Goal: Information Seeking & Learning: Find specific fact

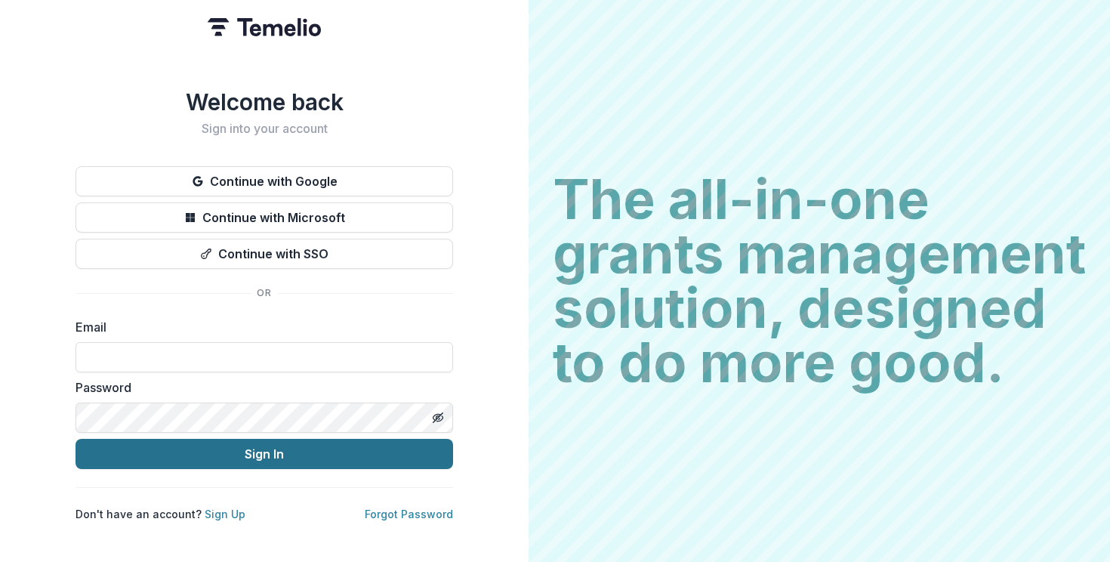
type input "**********"
click at [296, 441] on button "Sign In" at bounding box center [263, 454] width 377 height 30
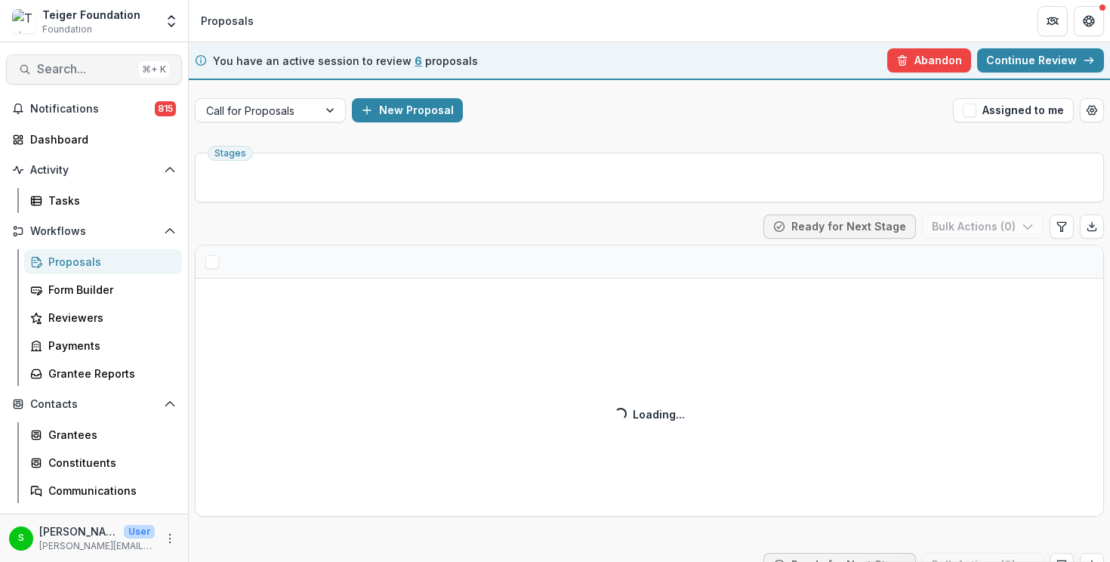
click at [90, 65] on span "Search..." at bounding box center [85, 69] width 96 height 14
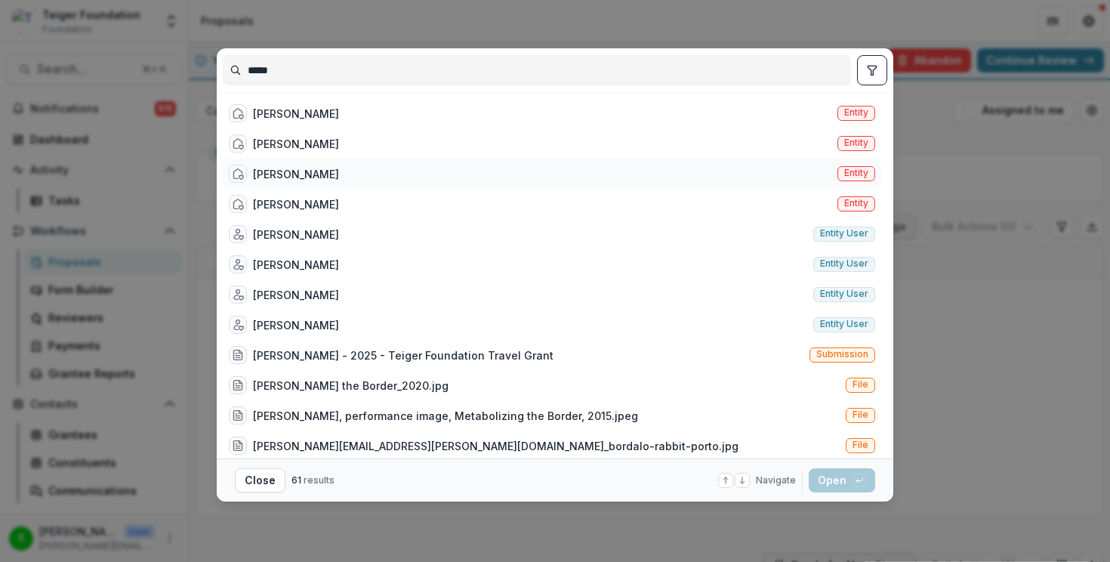
type input "*****"
click at [295, 168] on div "[PERSON_NAME]" at bounding box center [296, 174] width 86 height 16
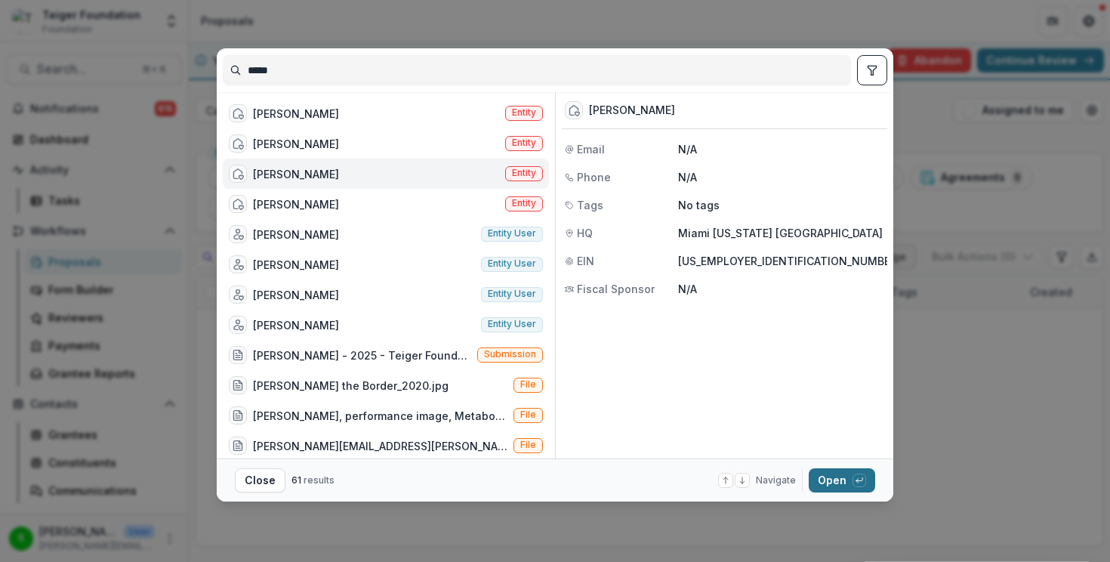
click at [834, 476] on button "Open with enter key" at bounding box center [842, 480] width 66 height 24
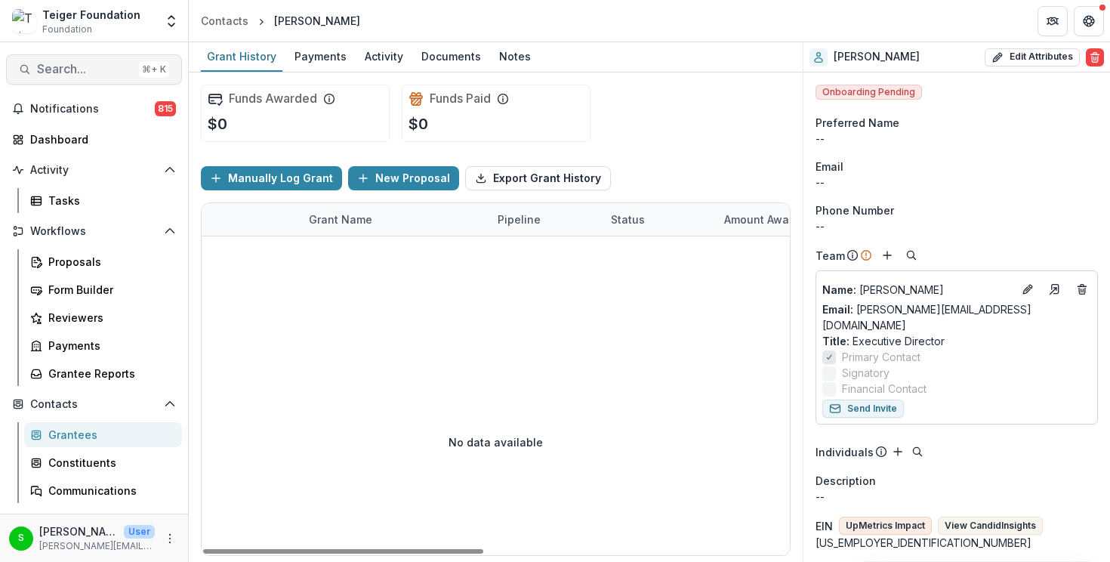
click at [109, 80] on button "Search... ⌘ + K" at bounding box center [94, 69] width 176 height 30
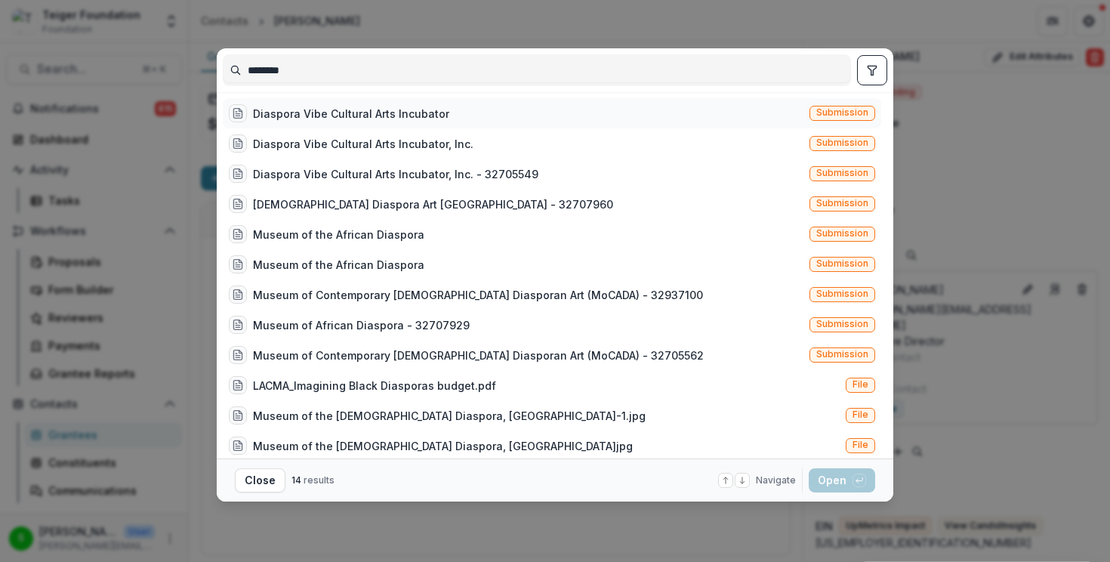
type input "********"
click at [288, 116] on div "Diaspora Vibe Cultural Arts Incubator" at bounding box center [351, 114] width 196 height 16
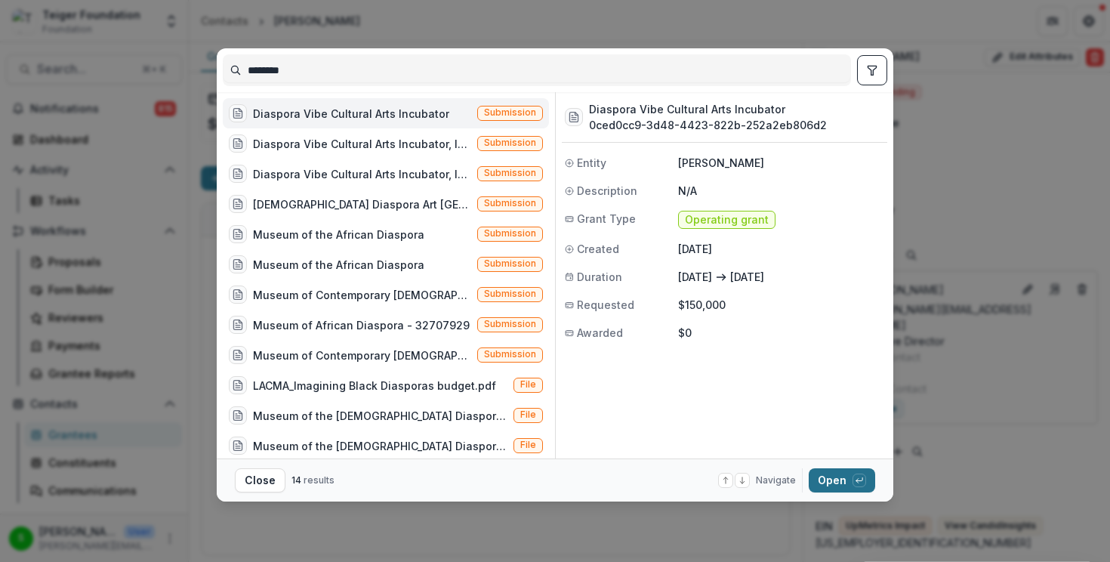
click at [821, 480] on button "Open with enter key" at bounding box center [842, 480] width 66 height 24
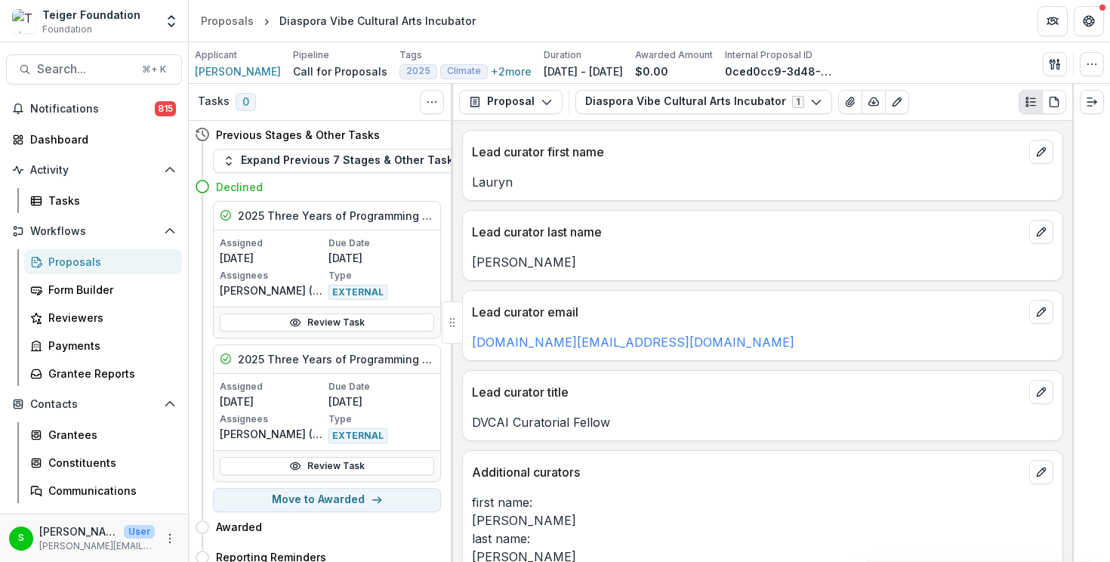
click at [820, 480] on div "Additional curators" at bounding box center [762, 467] width 599 height 33
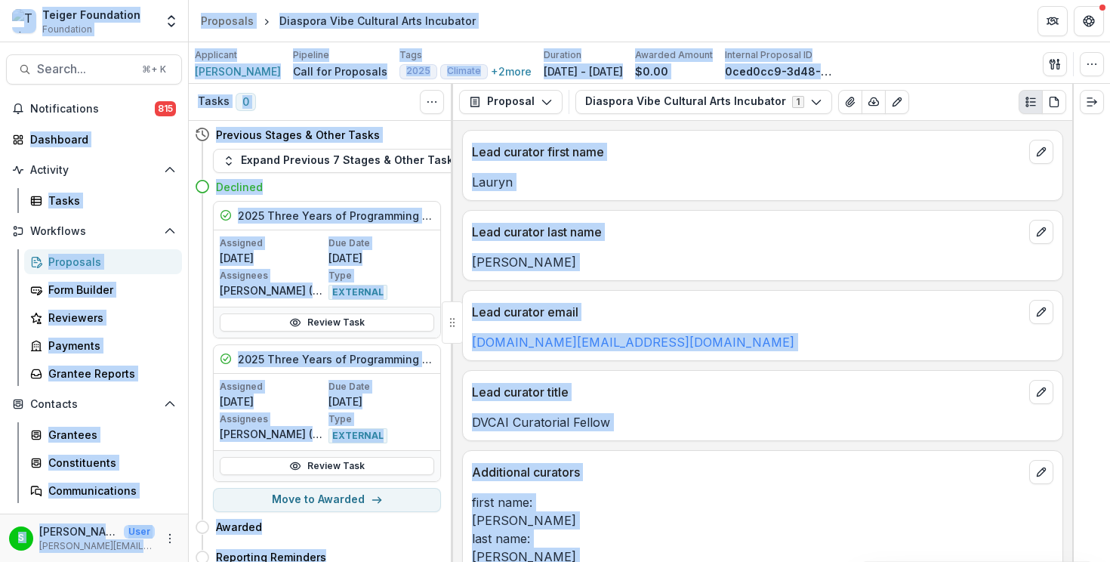
copy body "Loremi Dolorsitam Consectetu Adipiscinge Seddoe Temporinci Utlaboreet Doloremag…"
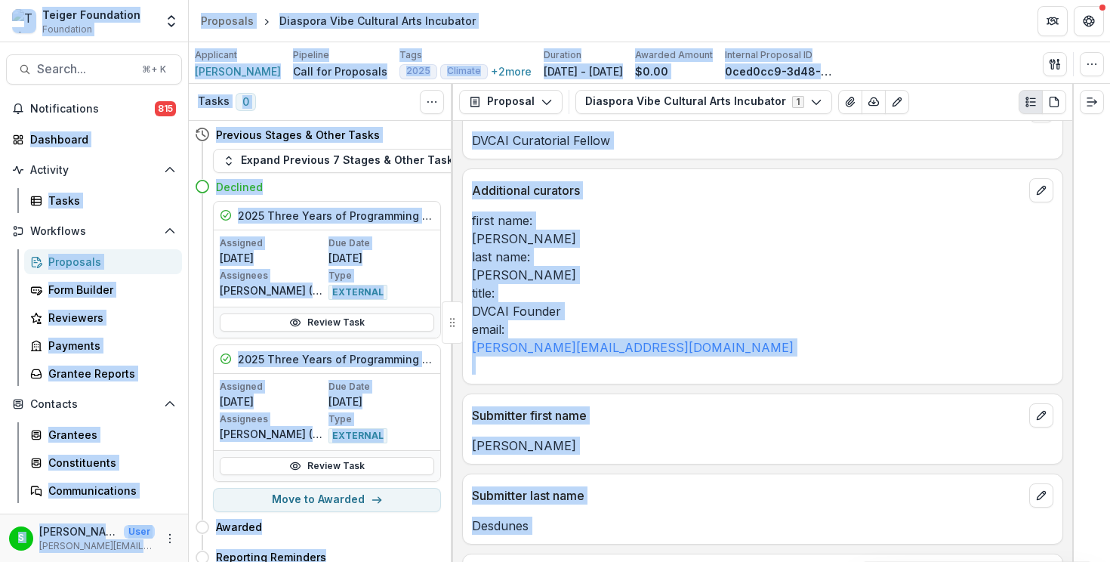
scroll to position [571, 0]
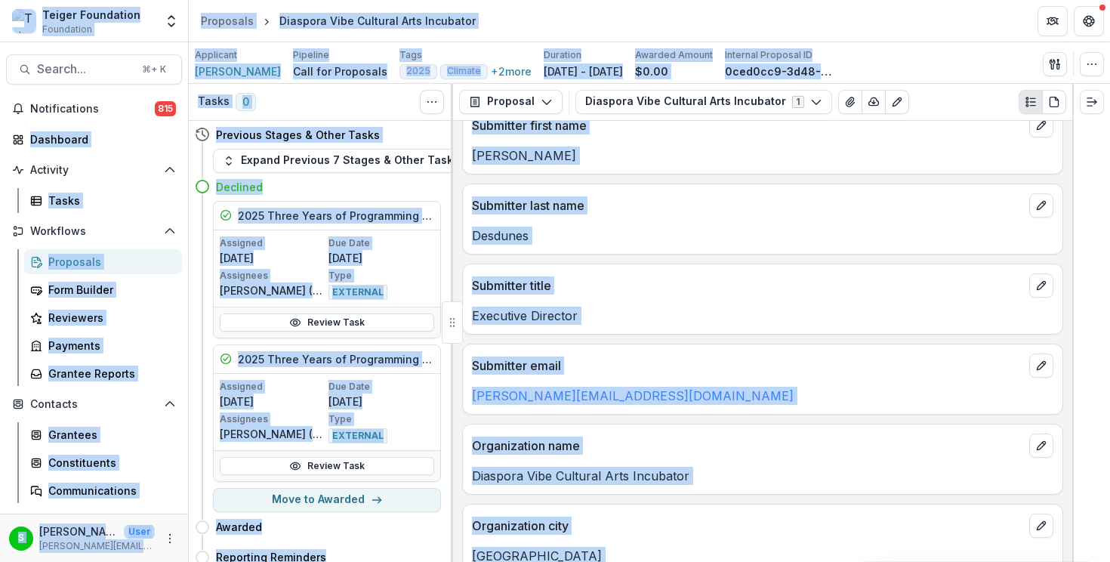
click at [454, 202] on div "Lead curator first name [PERSON_NAME] Lead curator last name [PERSON_NAME] cura…" at bounding box center [762, 341] width 619 height 441
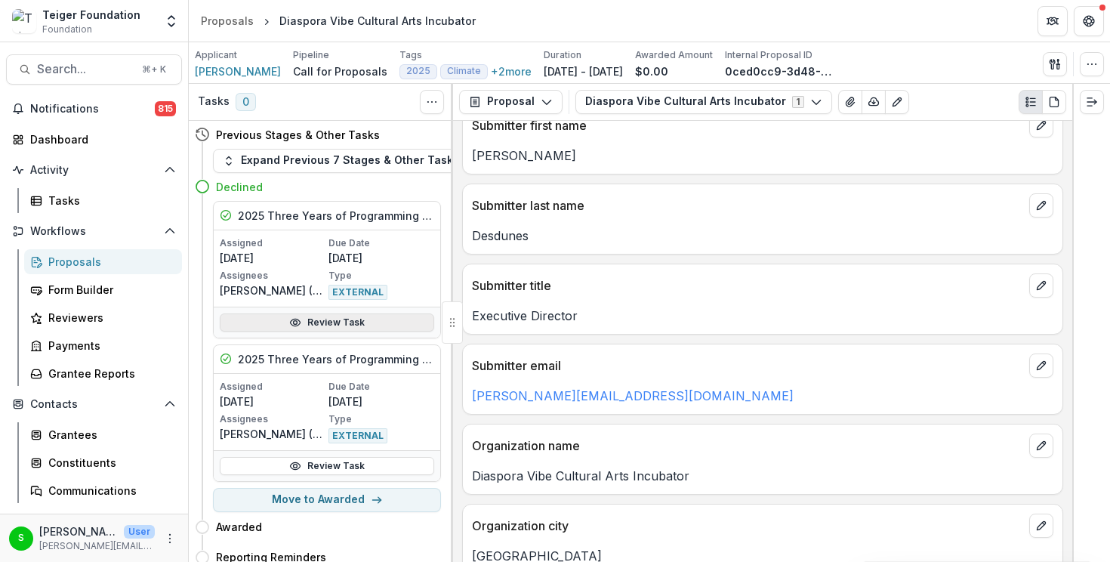
click at [339, 322] on link "Review Task" at bounding box center [327, 322] width 214 height 18
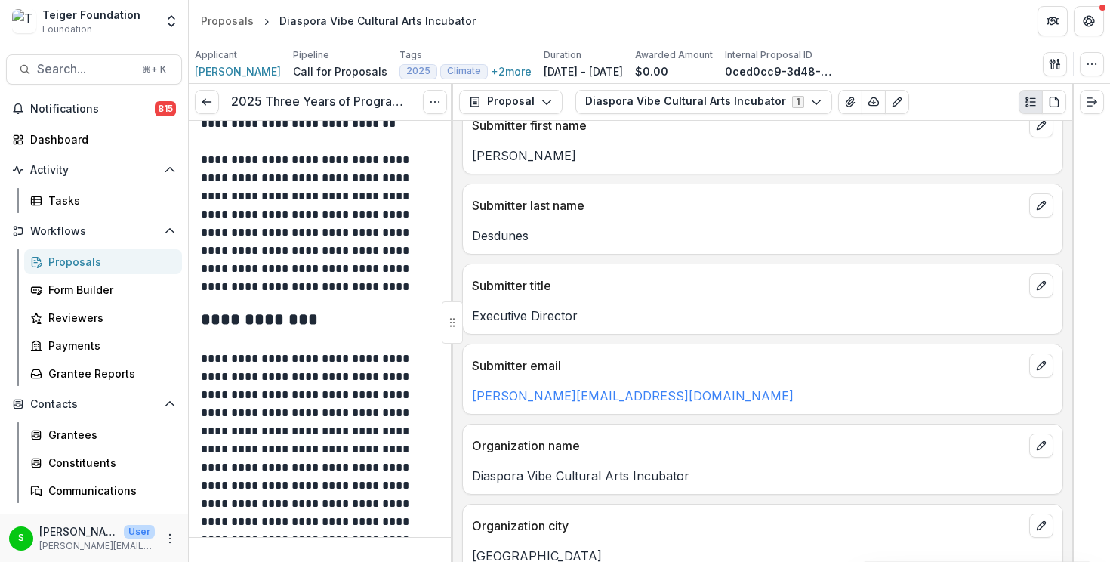
scroll to position [208, 0]
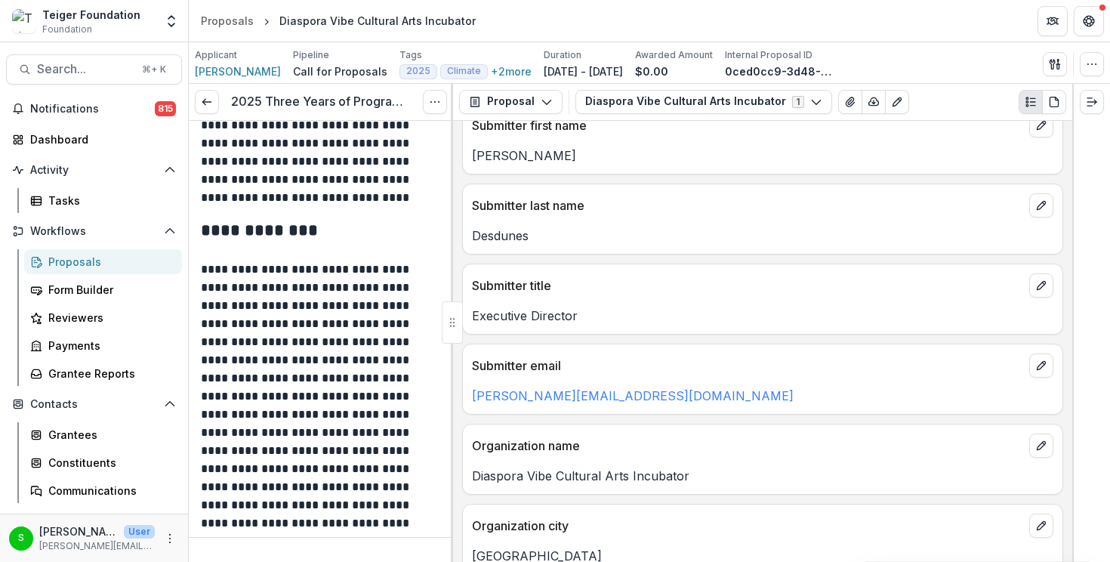
click at [340, 322] on p "**********" at bounding box center [319, 396] width 236 height 272
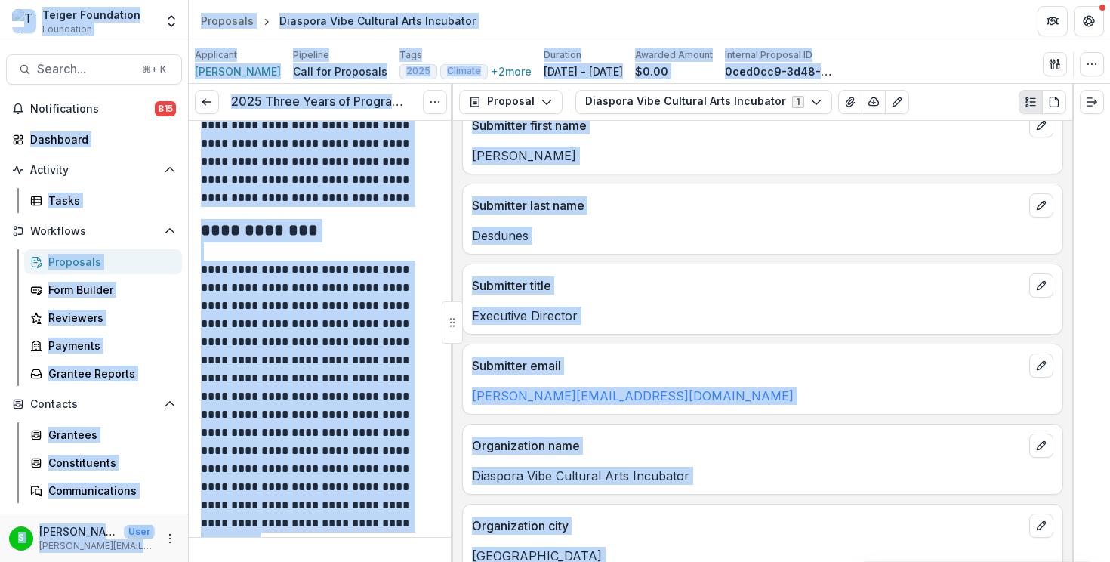
copy body "Loremi Dolorsitam Consectetu Adipiscinge Seddoe Temporinci Utlaboreet Doloremag…"
click at [707, 145] on div "[PERSON_NAME]" at bounding box center [762, 150] width 599 height 27
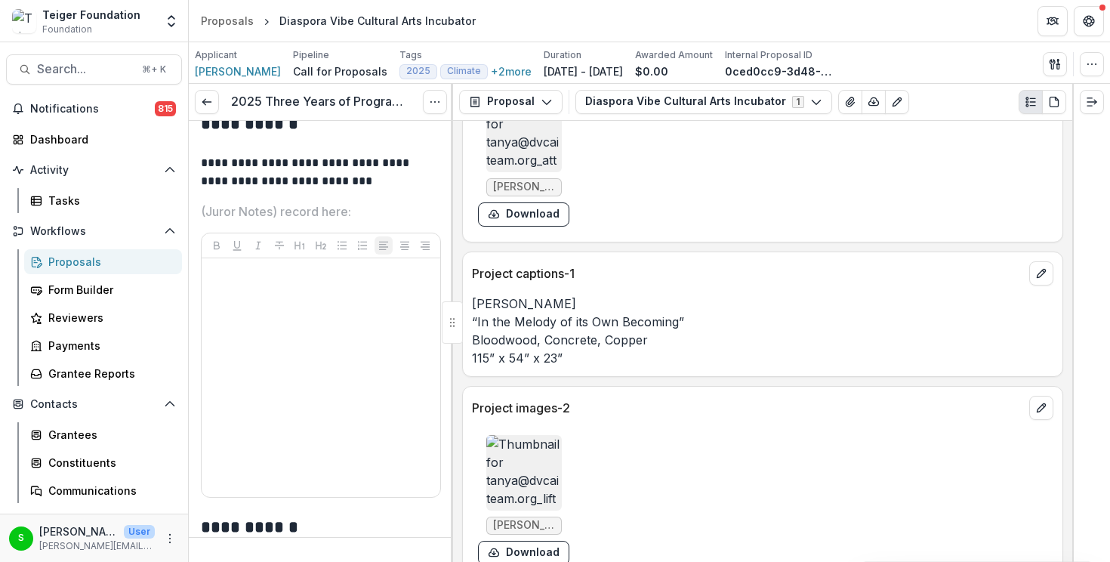
scroll to position [0, 0]
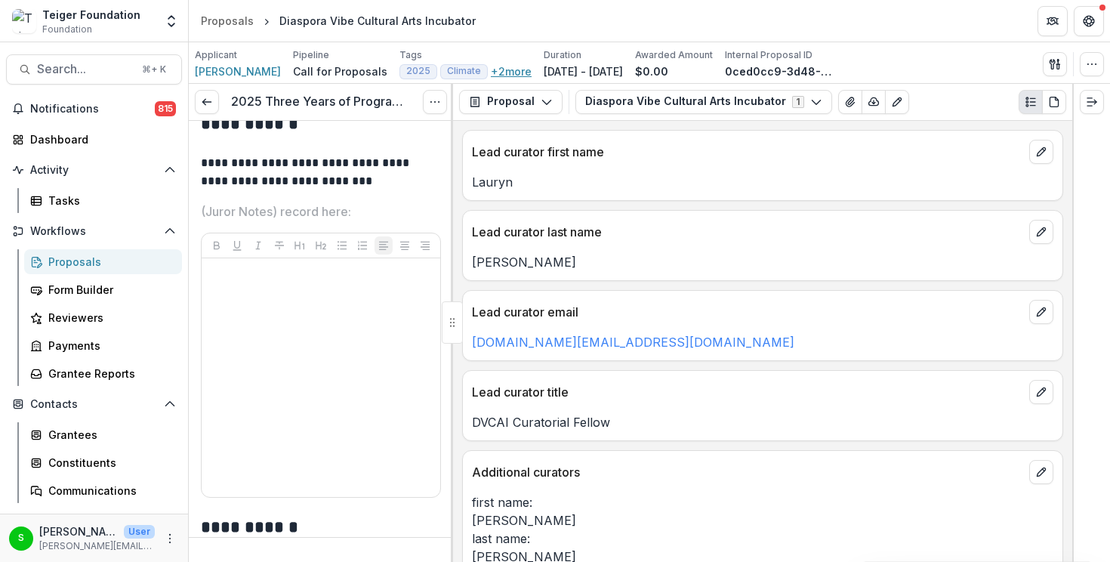
click at [512, 70] on button "+ 2 more" at bounding box center [511, 71] width 41 height 13
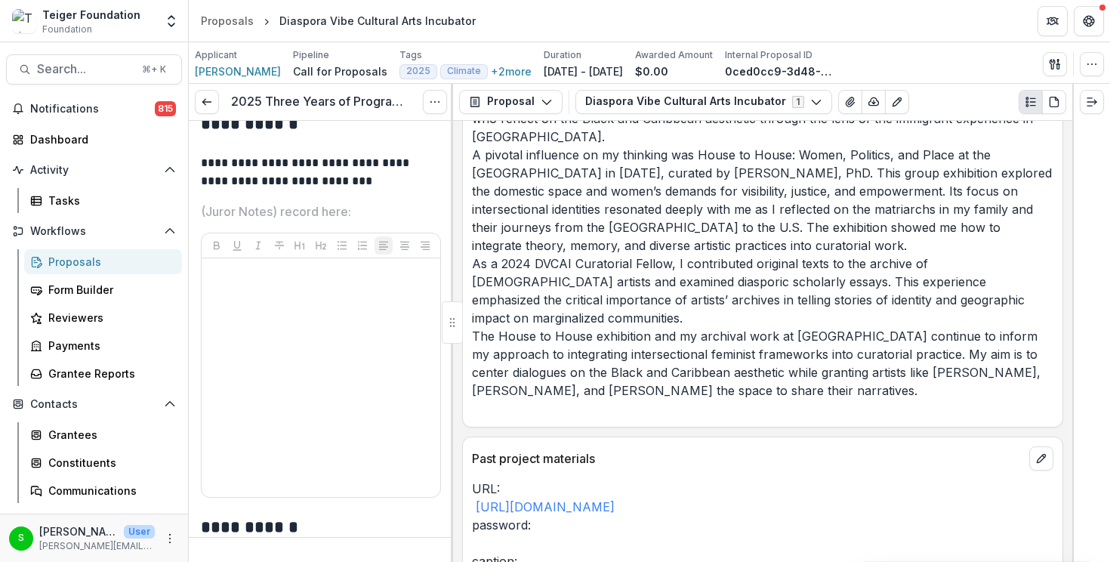
click at [629, 254] on p "first name: [PERSON_NAME] last name: [PERSON_NAME] statement: Obtaining a maste…" at bounding box center [762, 128] width 581 height 580
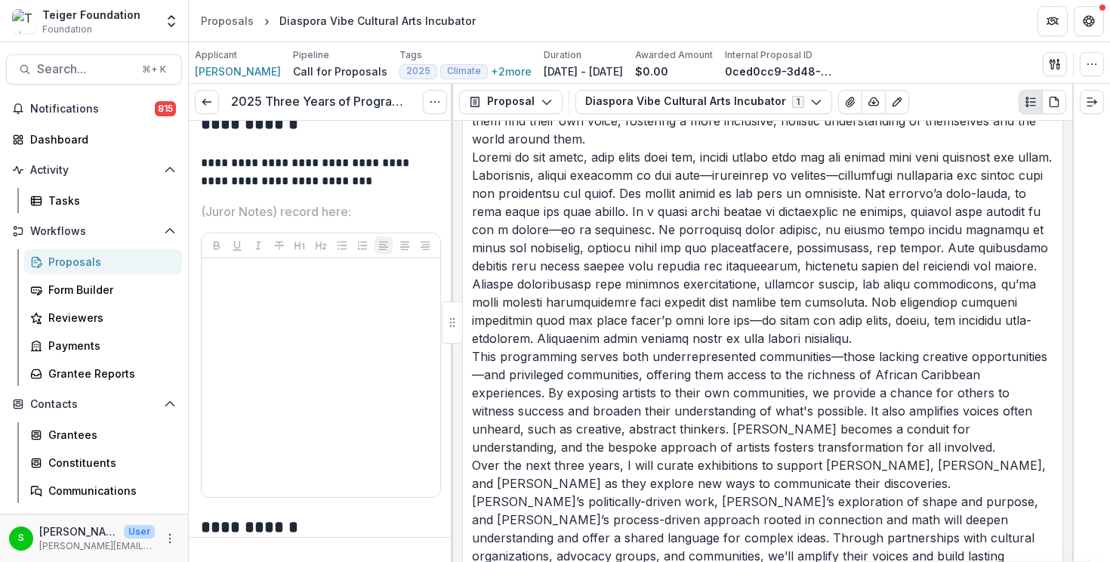
scroll to position [4555, 0]
click at [75, 488] on div "Communications" at bounding box center [109, 490] width 122 height 16
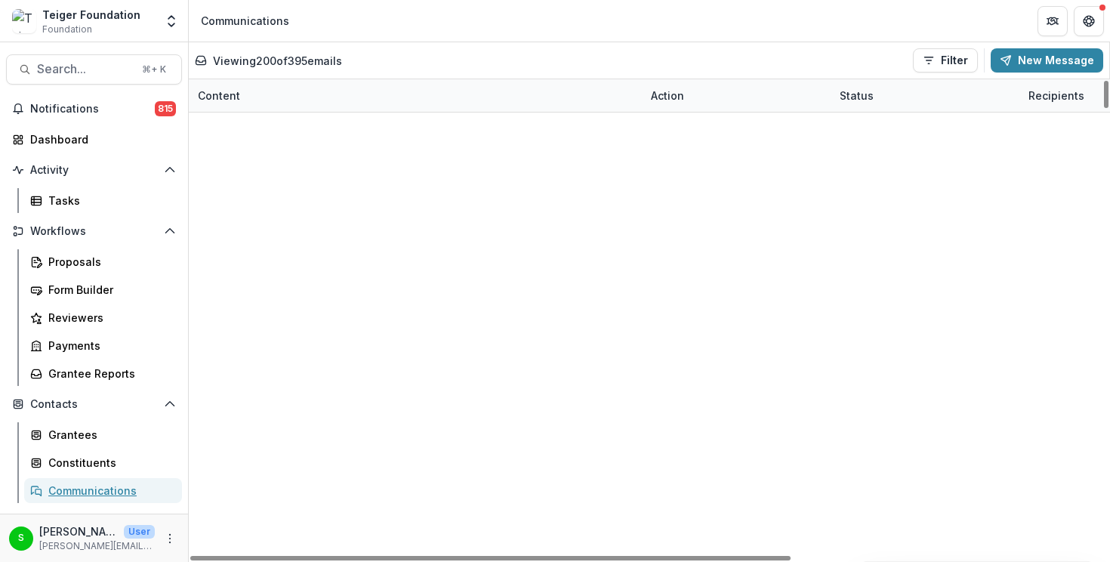
scroll to position [3169, 0]
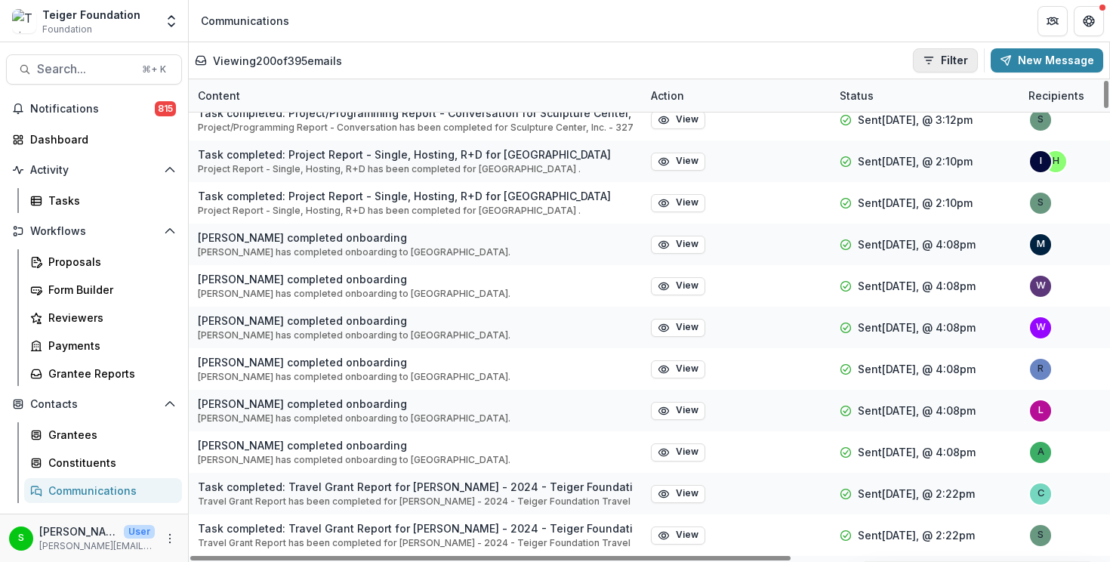
click at [962, 61] on button "Filter" at bounding box center [945, 60] width 65 height 24
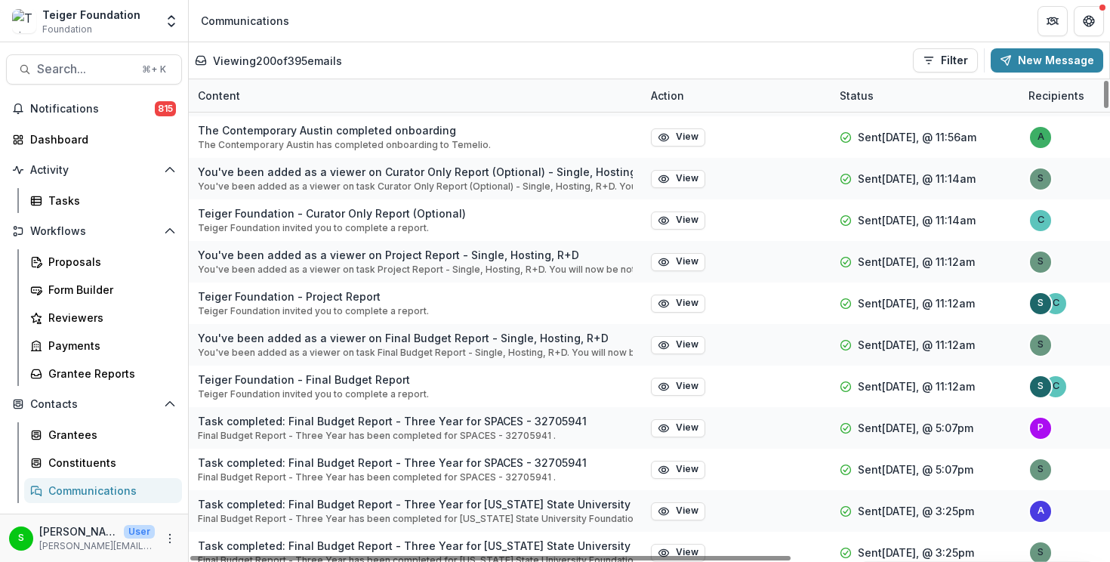
scroll to position [0, 0]
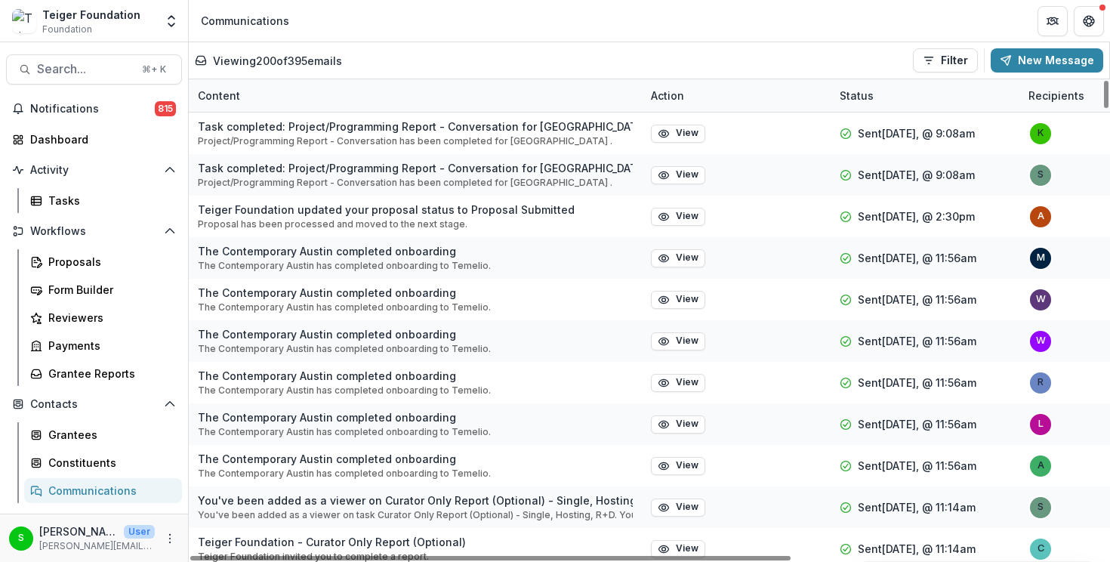
click at [257, 51] on div "Viewing 200 of 395 emails Filter Draft Sent New Message" at bounding box center [649, 60] width 908 height 24
click at [252, 57] on p "Viewing 200 of 395 emails" at bounding box center [277, 61] width 129 height 16
click at [276, 61] on p "Viewing 200 of 395 emails" at bounding box center [277, 61] width 129 height 16
click at [224, 92] on div "Content" at bounding box center [219, 96] width 60 height 16
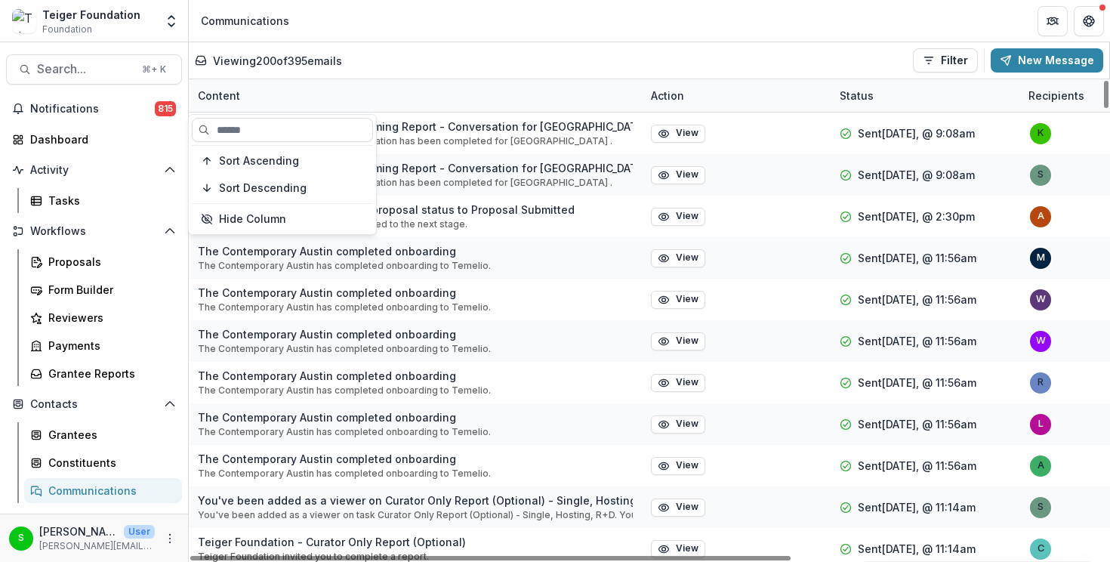
click at [235, 99] on div "Content" at bounding box center [219, 96] width 60 height 16
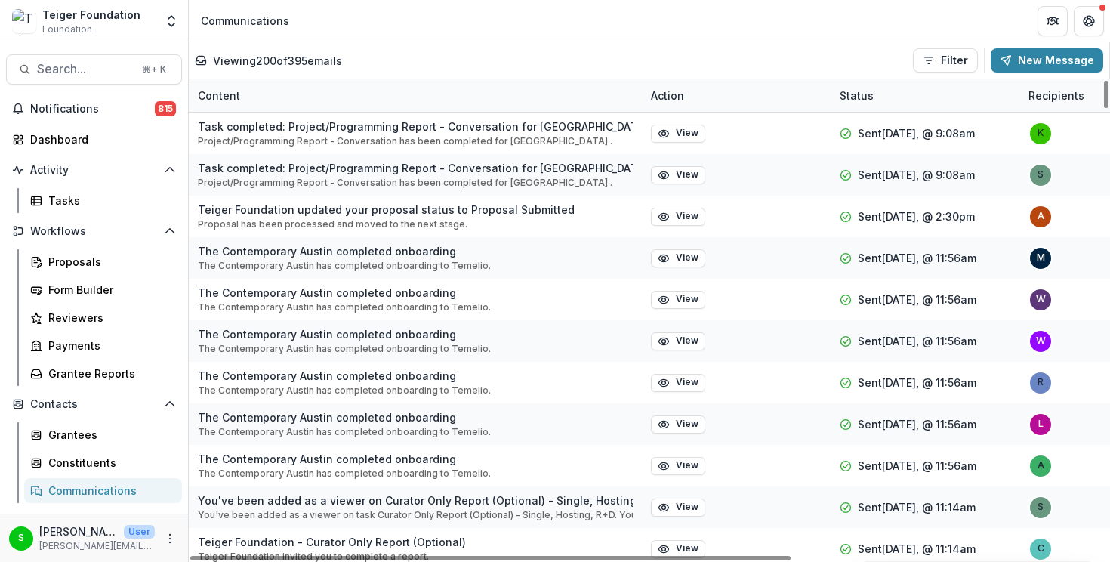
click at [235, 99] on div "Content" at bounding box center [219, 96] width 60 height 16
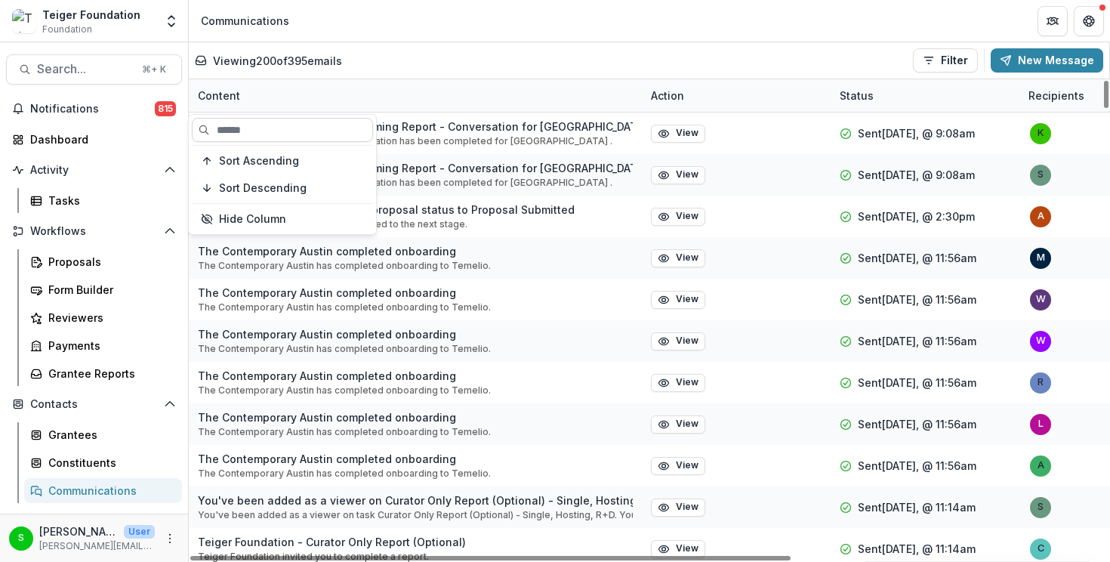
click at [238, 125] on input at bounding box center [282, 130] width 181 height 24
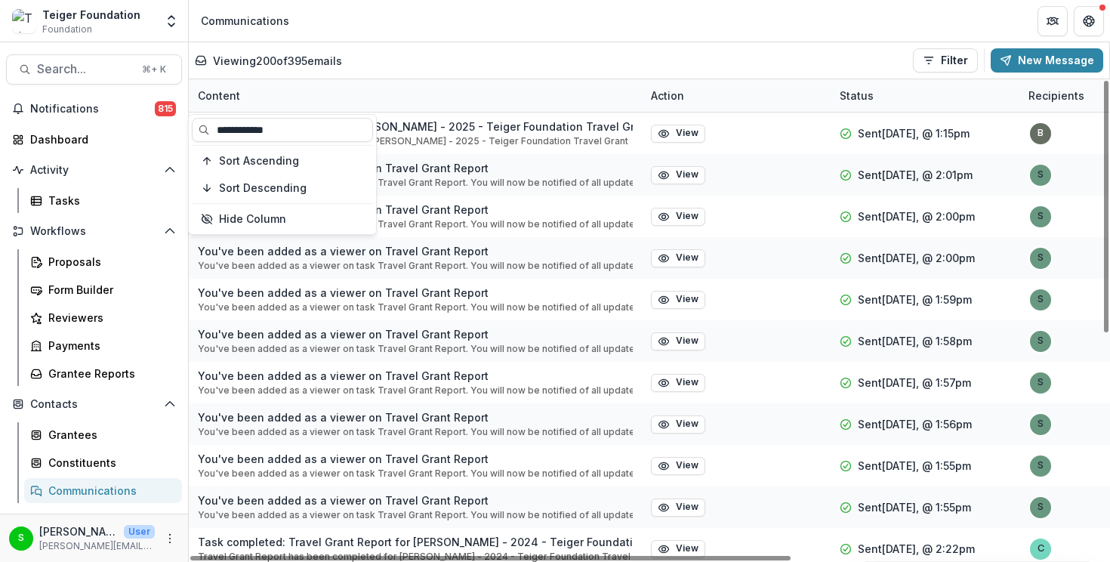
type input "**********"
click at [408, 89] on div "Content" at bounding box center [415, 95] width 453 height 32
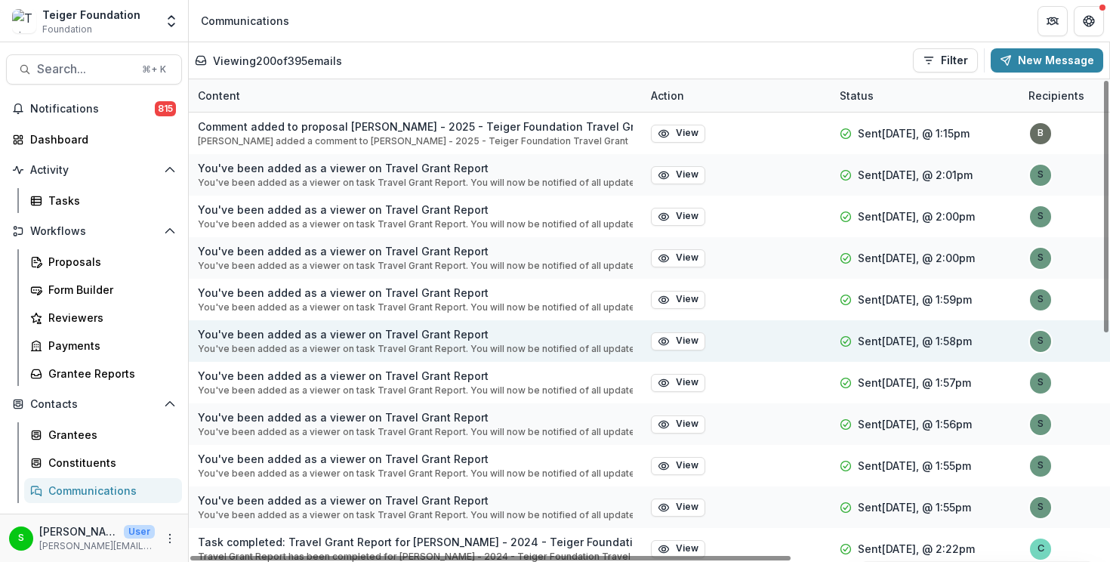
scroll to position [423, 0]
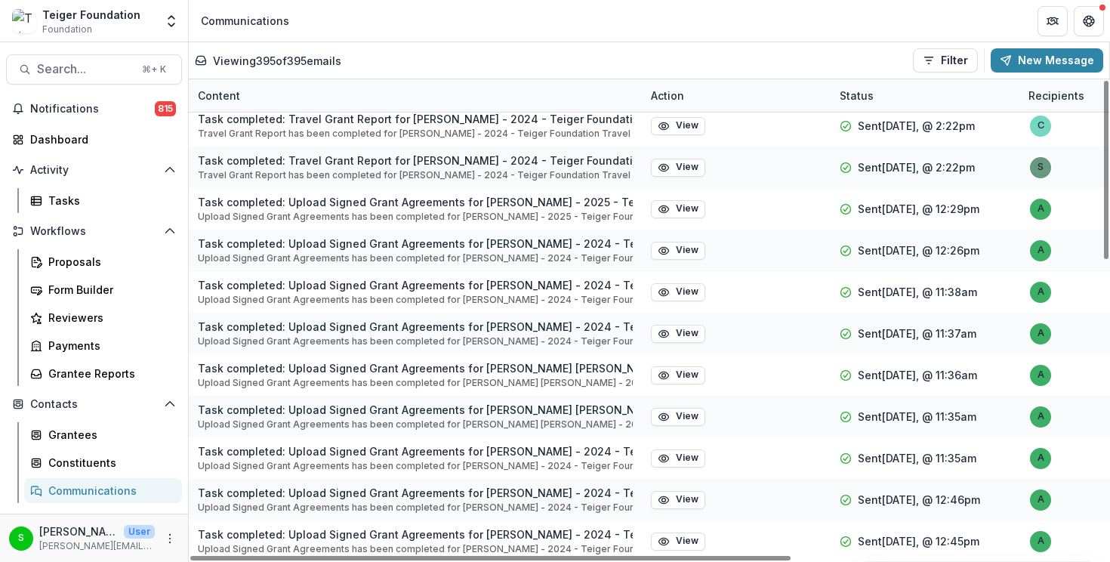
click at [92, 494] on div "Communications" at bounding box center [109, 490] width 122 height 16
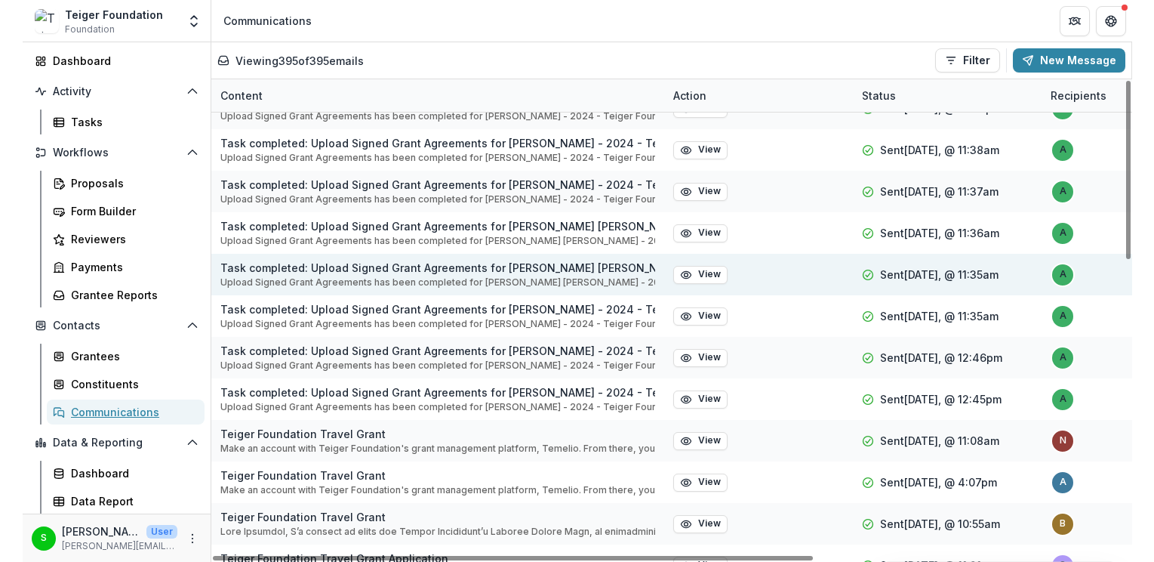
scroll to position [796, 0]
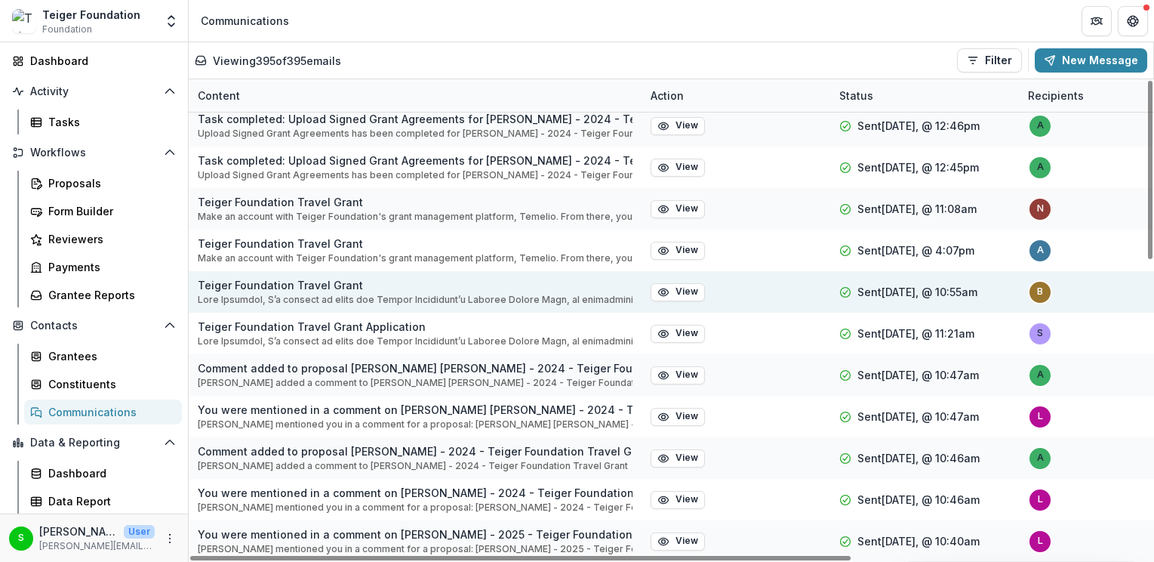
click at [478, 298] on p at bounding box center [415, 300] width 435 height 14
click at [307, 283] on p "Teiger Foundation Travel Grant" at bounding box center [415, 285] width 435 height 16
click at [687, 294] on button "View" at bounding box center [678, 292] width 54 height 18
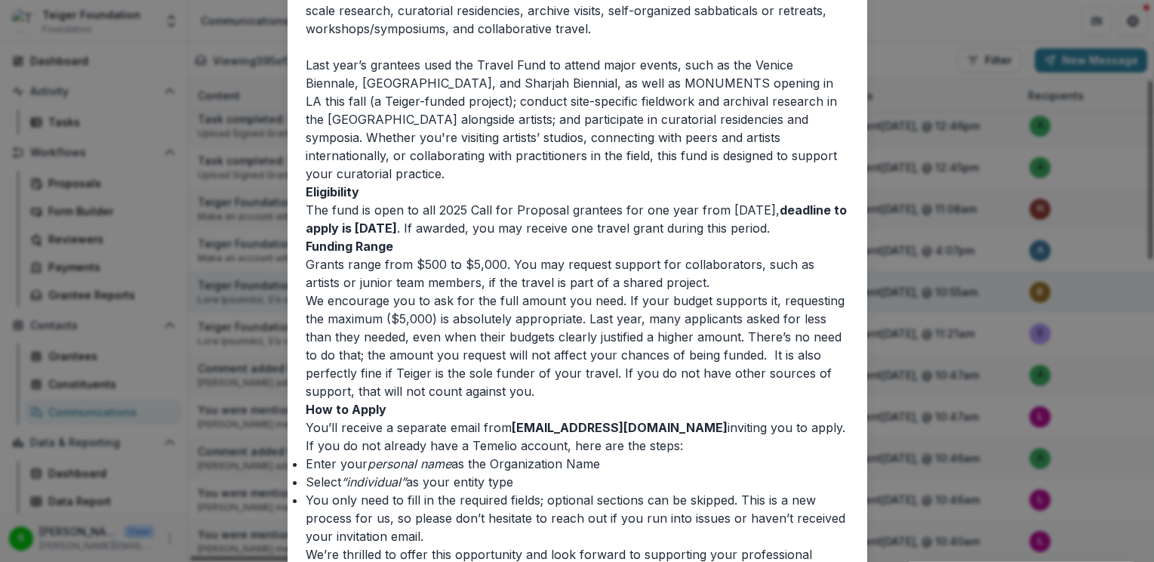
scroll to position [577, 0]
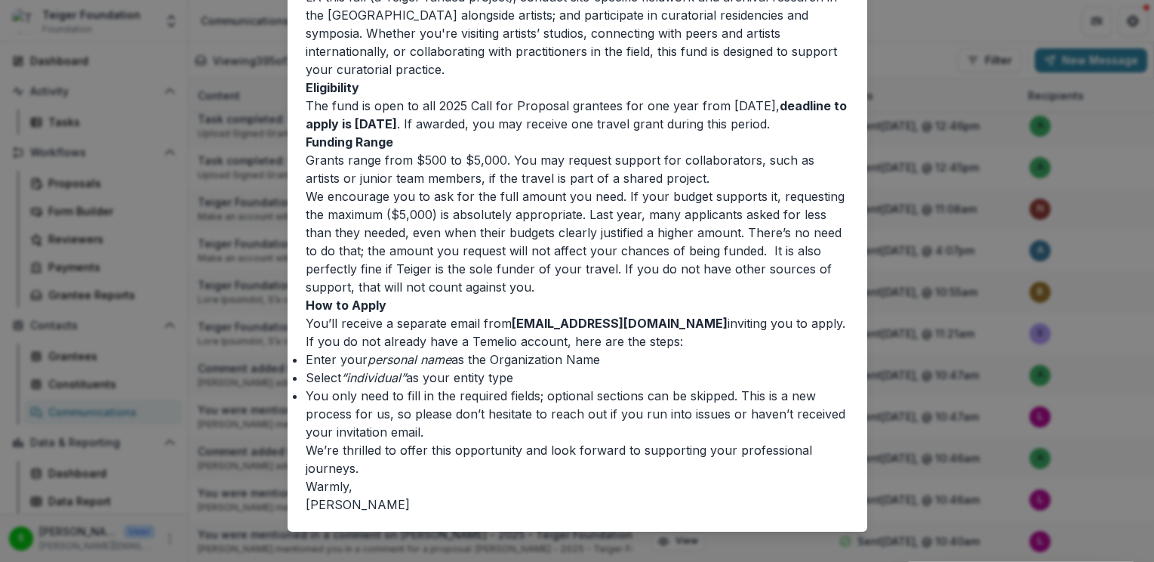
click at [689, 296] on p "How to Apply You’ll receive a separate email from [EMAIL_ADDRESS][DOMAIN_NAME] …" at bounding box center [578, 323] width 544 height 54
click at [903, 66] on div "**********" at bounding box center [577, 281] width 1154 height 562
